Goal: Check status: Check status

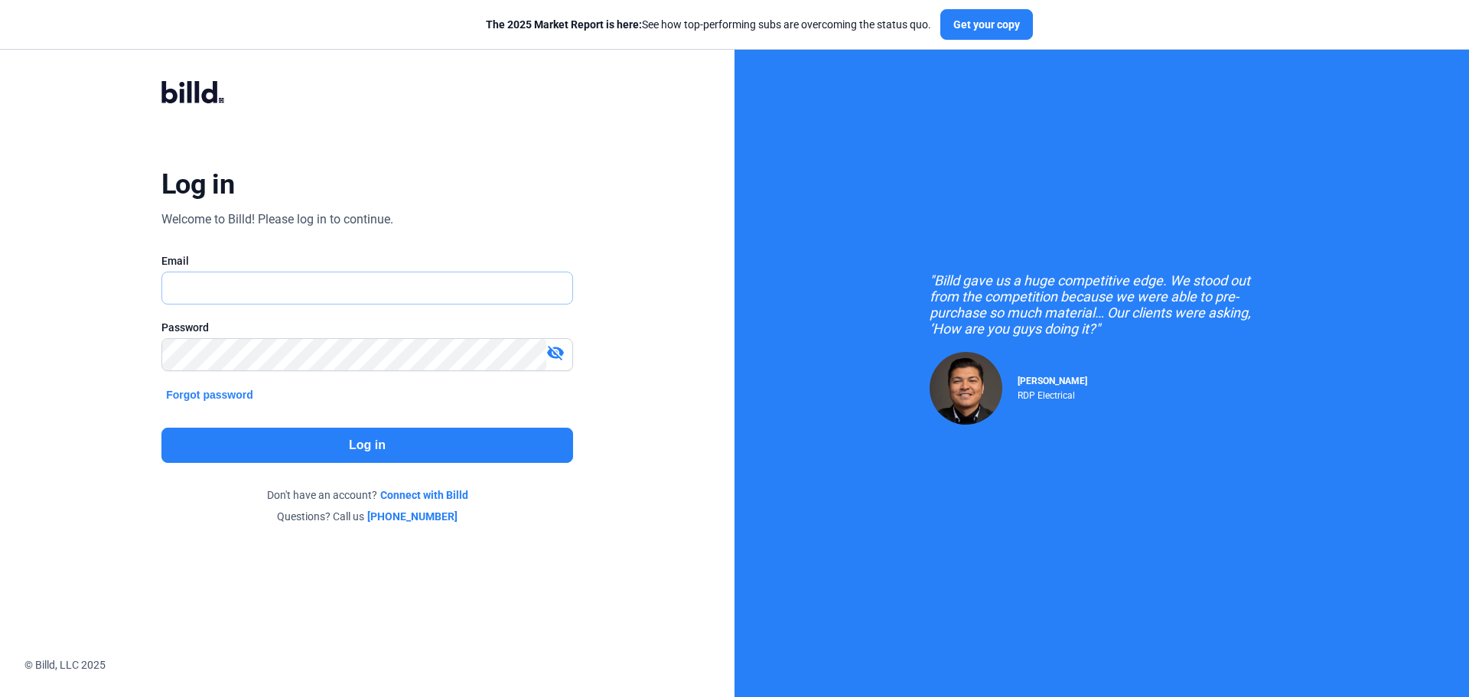
type input "[EMAIL_ADDRESS][DOMAIN_NAME]"
click at [443, 448] on button "Log in" at bounding box center [367, 445] width 412 height 35
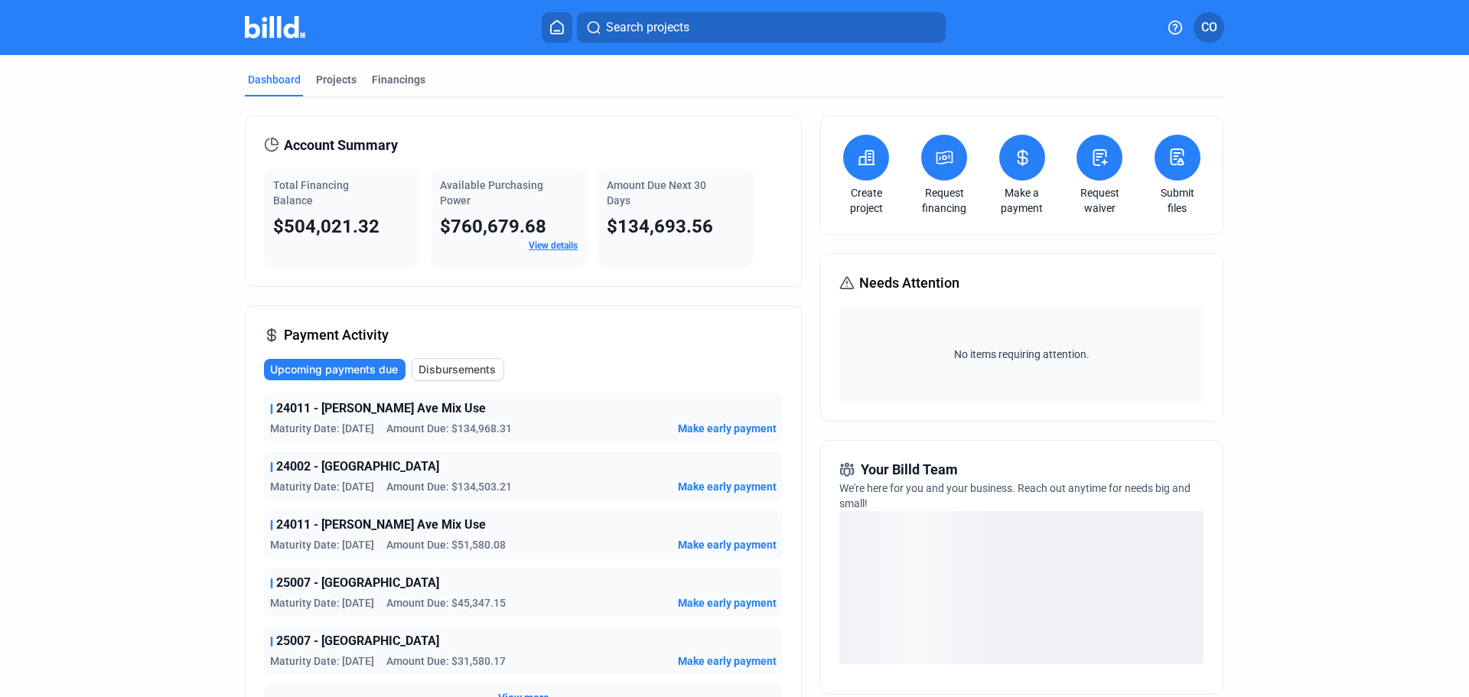
click at [550, 247] on link "View details" at bounding box center [553, 245] width 49 height 11
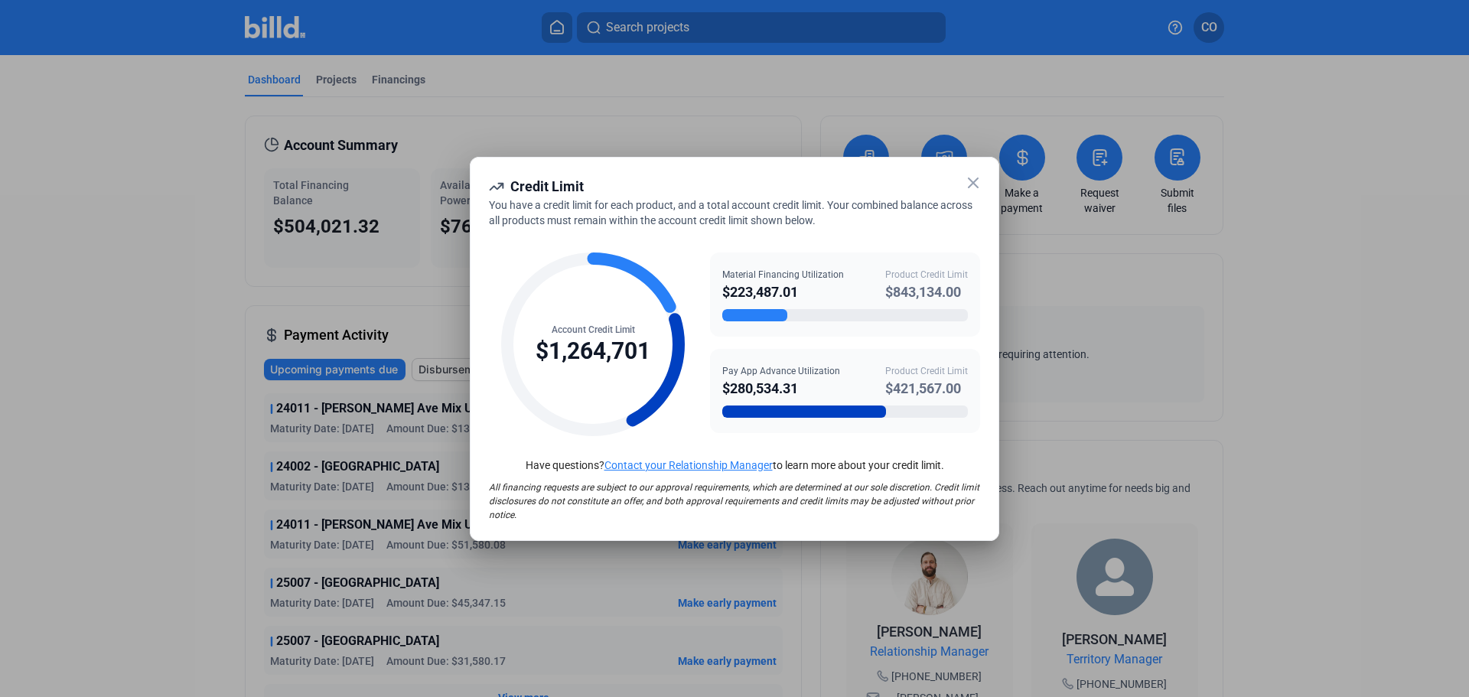
click at [981, 184] on icon at bounding box center [973, 183] width 18 height 18
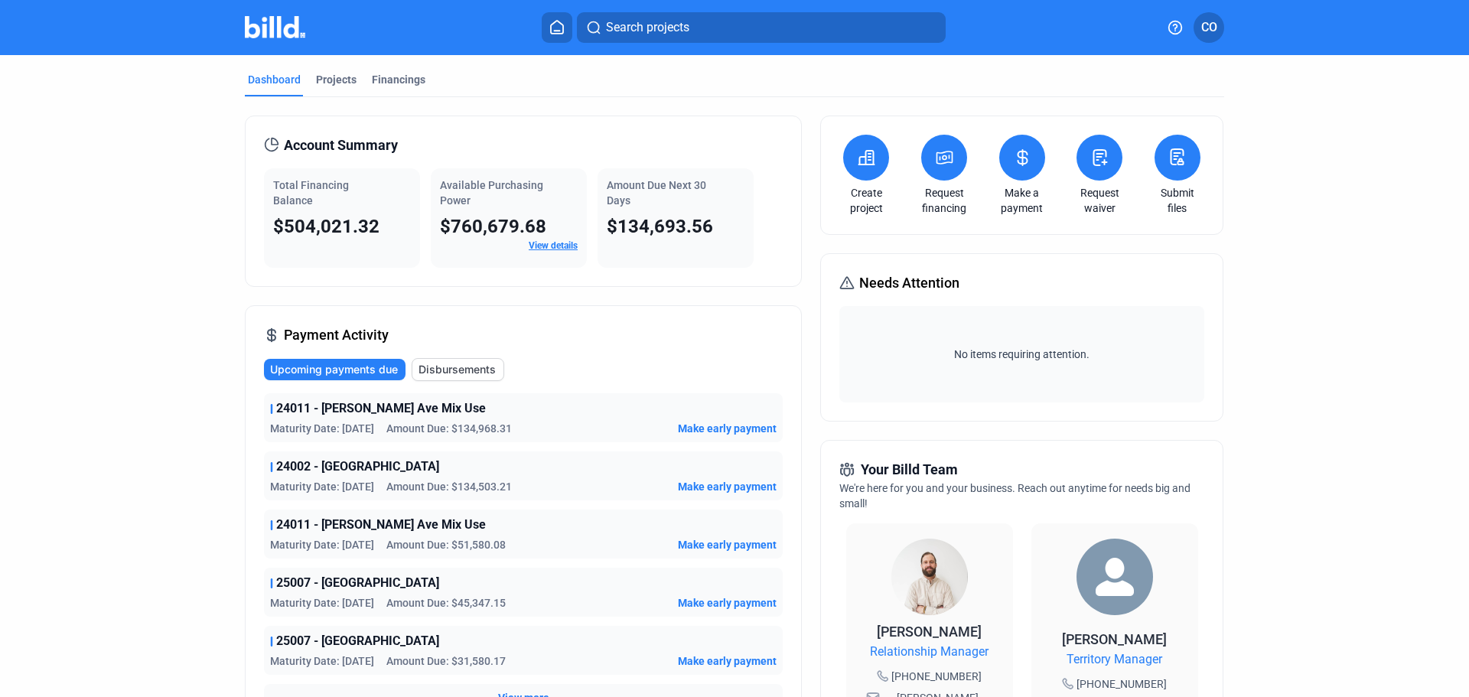
click at [568, 244] on link "View details" at bounding box center [553, 245] width 49 height 11
